Goal: Task Accomplishment & Management: Manage account settings

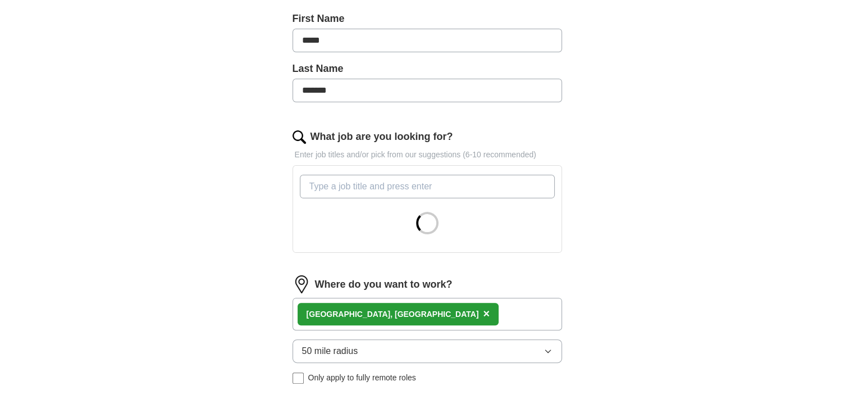
scroll to position [285, 0]
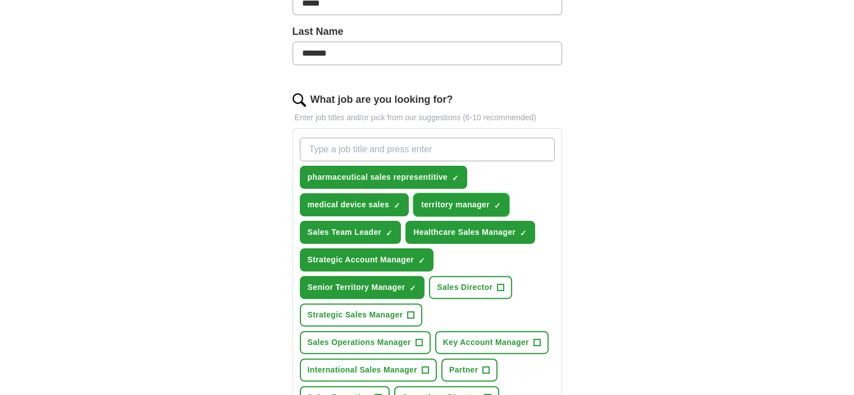
click at [0, 0] on span "×" at bounding box center [0, 0] width 0 height 0
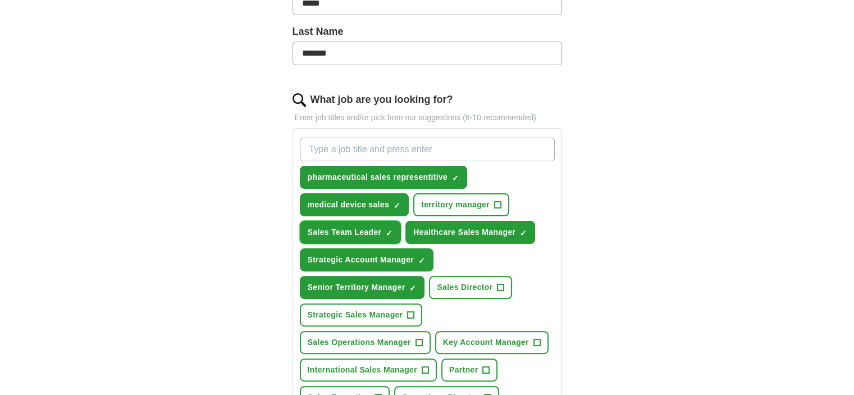
click at [0, 0] on span "×" at bounding box center [0, 0] width 0 height 0
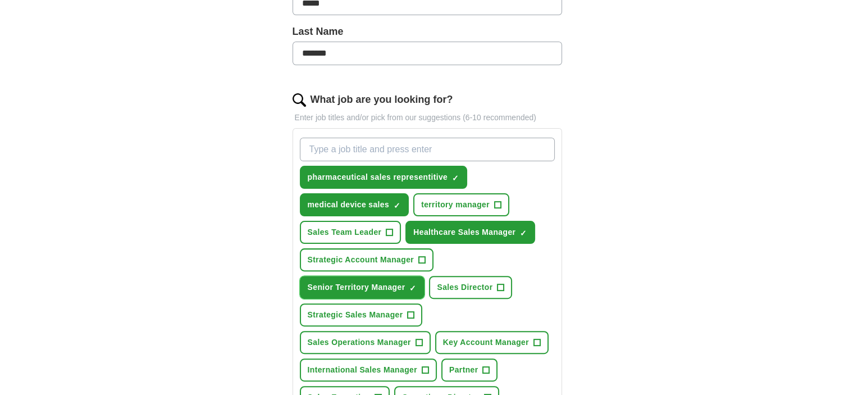
click at [0, 0] on span "×" at bounding box center [0, 0] width 0 height 0
click at [637, 290] on div "ApplyIQ Let ApplyIQ do the hard work of searching and applying for jobs. Just t…" at bounding box center [427, 248] width 719 height 999
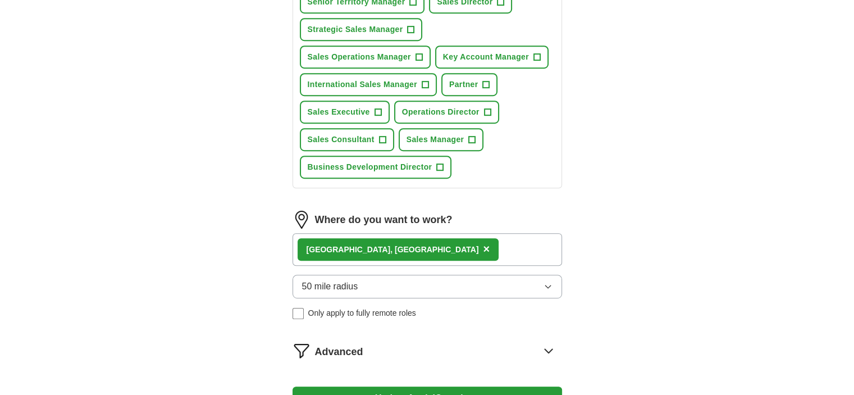
scroll to position [661, 0]
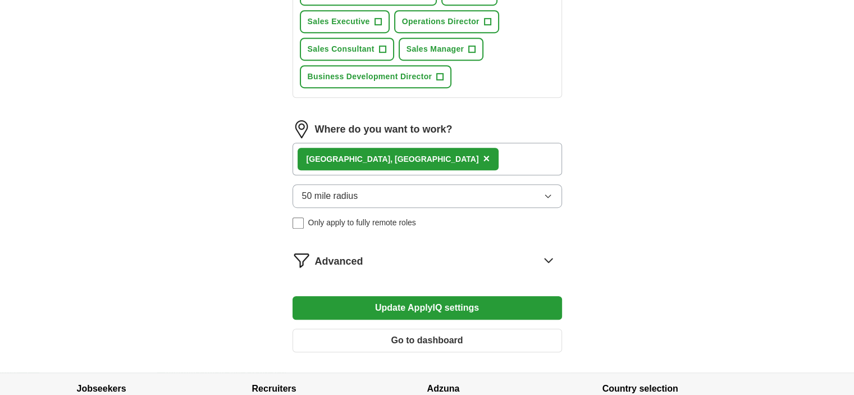
click at [388, 185] on button "50 mile radius" at bounding box center [428, 196] width 270 height 24
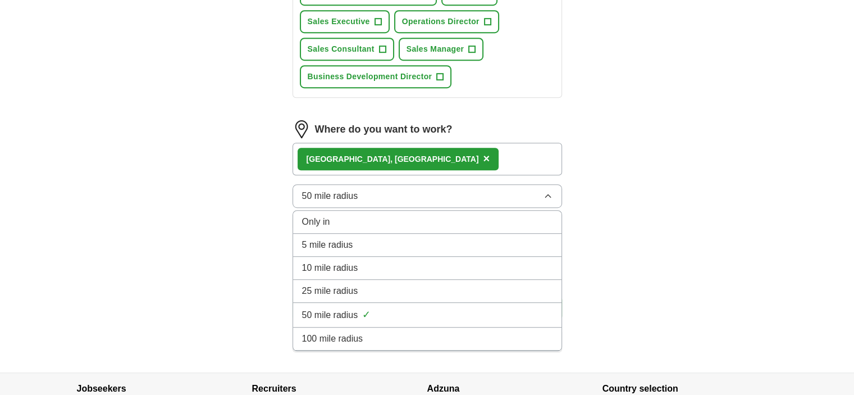
click at [359, 332] on span "100 mile radius" at bounding box center [332, 338] width 61 height 13
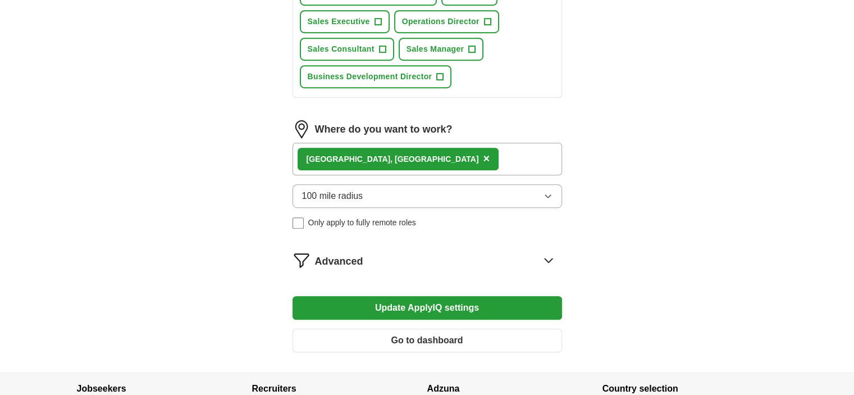
click at [463, 305] on button "Update ApplyIQ settings" at bounding box center [428, 308] width 270 height 24
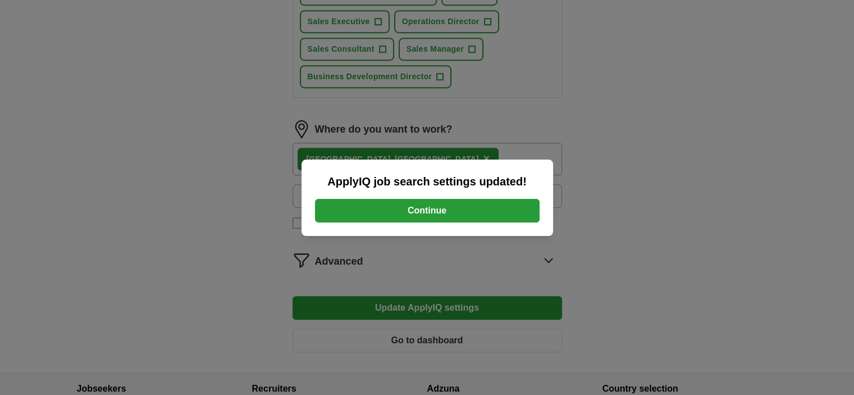
click at [430, 208] on button "Continue" at bounding box center [427, 211] width 225 height 24
